Goal: Book appointment/travel/reservation

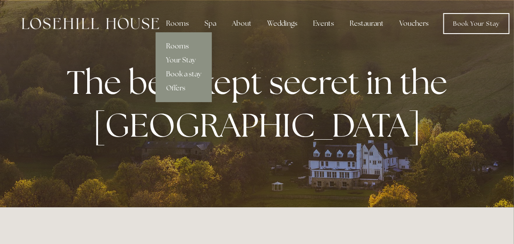
click at [184, 48] on link "Rooms" at bounding box center [184, 46] width 56 height 14
click at [181, 74] on link "Book a stay" at bounding box center [184, 74] width 56 height 14
click at [182, 90] on link "Offers" at bounding box center [184, 88] width 56 height 14
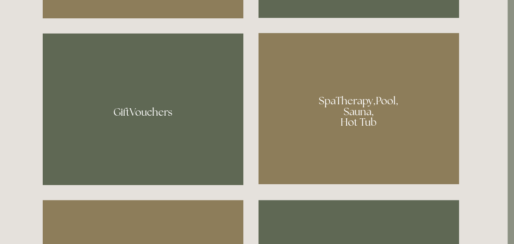
scroll to position [600, 6]
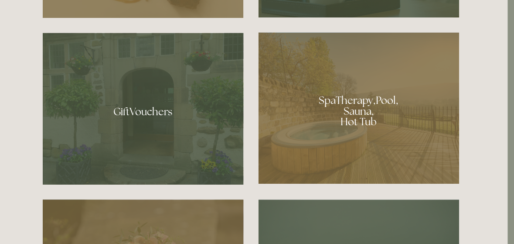
click at [356, 111] on div at bounding box center [359, 107] width 201 height 151
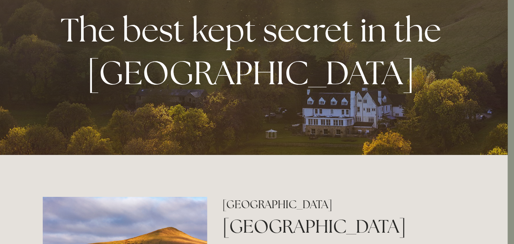
scroll to position [0, 6]
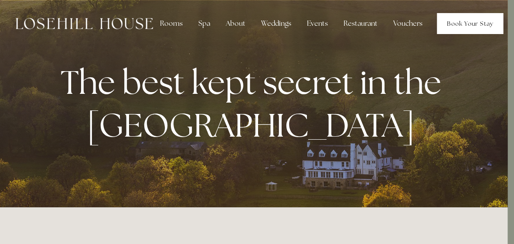
click at [442, 23] on link "Book Your Stay" at bounding box center [470, 23] width 66 height 21
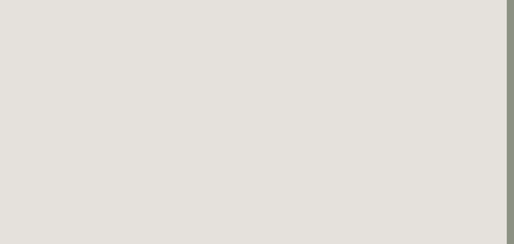
scroll to position [47, 7]
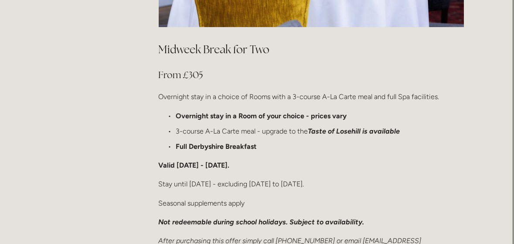
scroll to position [522, 1]
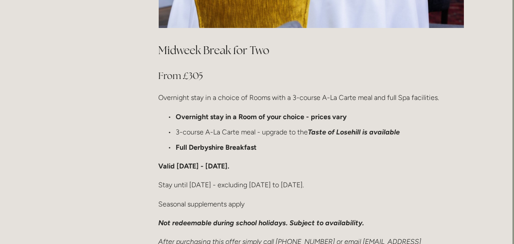
click at [199, 92] on p "Overnight stay in a choice of Rooms with a 3-course A-La Carte meal and full Sp…" at bounding box center [312, 98] width 306 height 12
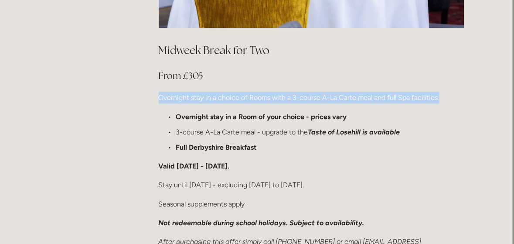
click at [199, 92] on p "Overnight stay in a choice of Rooms with a 3-course A-La Carte meal and full Sp…" at bounding box center [312, 98] width 306 height 12
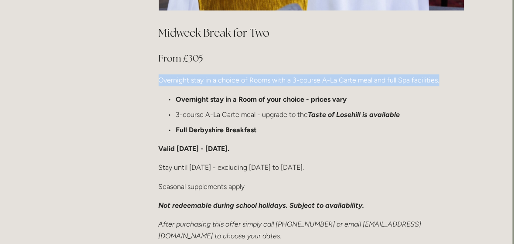
scroll to position [540, 1]
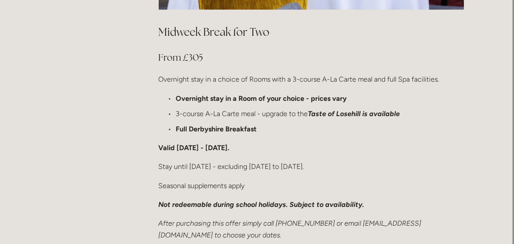
click at [228, 125] on strong "Full Derbyshire Breakfast" at bounding box center [216, 129] width 81 height 8
click at [212, 108] on p "3-course A-La Carte meal - upgrade to the Taste of Losehill is available" at bounding box center [320, 114] width 288 height 12
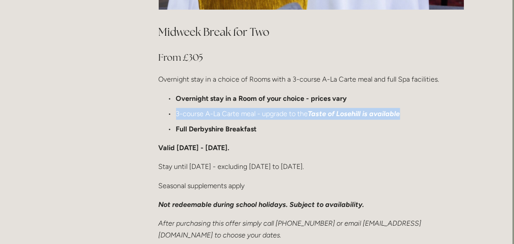
click at [212, 108] on p "3-course A-La Carte meal - upgrade to the Taste of Losehill is available" at bounding box center [320, 114] width 288 height 12
click at [214, 108] on p "3-course A-La Carte meal - upgrade to the Taste of Losehill is available" at bounding box center [320, 114] width 288 height 12
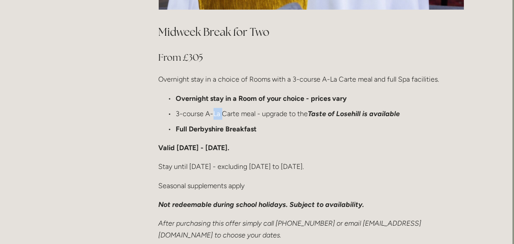
click at [214, 108] on p "3-course A-La Carte meal - upgrade to the Taste of Losehill is available" at bounding box center [320, 114] width 288 height 12
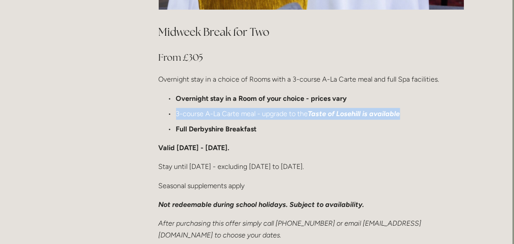
click at [214, 108] on p "3-course A-La Carte meal - upgrade to the Taste of Losehill is available" at bounding box center [320, 114] width 288 height 12
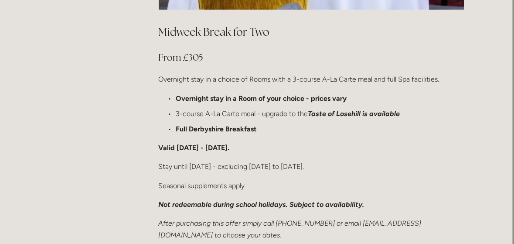
click at [230, 143] on strong "Valid Sunday - Thursday." at bounding box center [194, 147] width 71 height 8
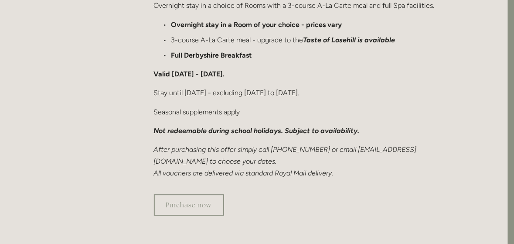
scroll to position [614, 6]
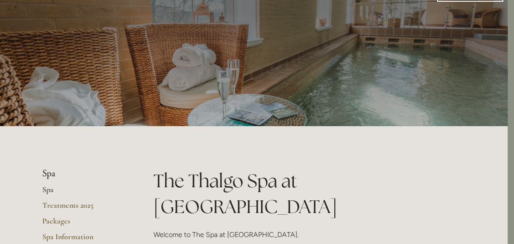
scroll to position [0, 6]
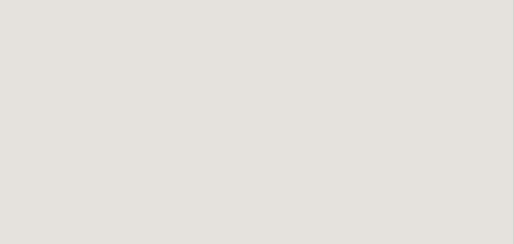
scroll to position [378, 0]
